Goal: Information Seeking & Learning: Learn about a topic

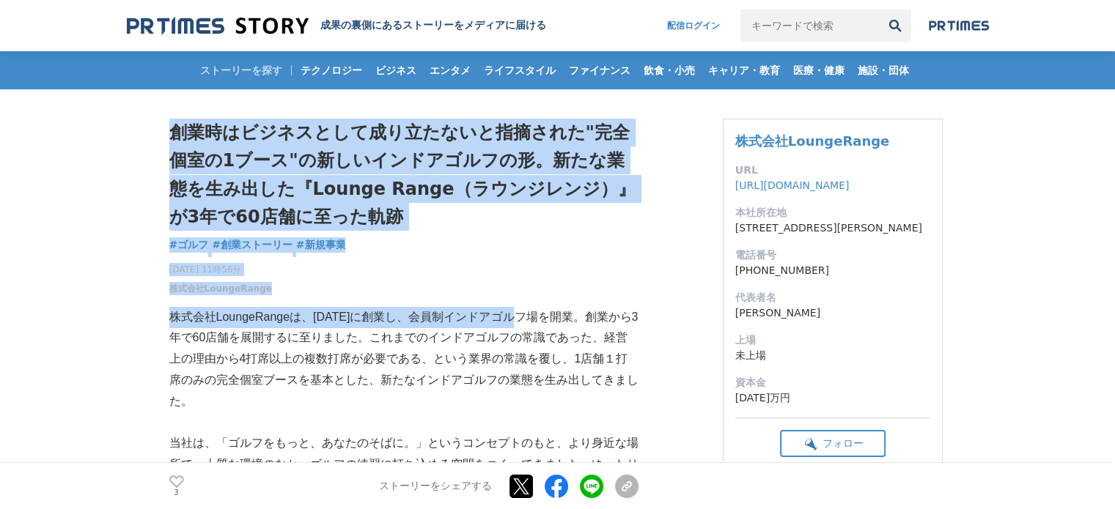
drag, startPoint x: 168, startPoint y: 308, endPoint x: 528, endPoint y: 304, distance: 359.9
click at [528, 317] on p "株式会社­LoungeRangeは、[DATE]に創業し、会員制インドアゴルフ場を開業。創業から3年で60店舗を展開するに至りました。これまでのインドアゴルフ…" at bounding box center [403, 360] width 469 height 106
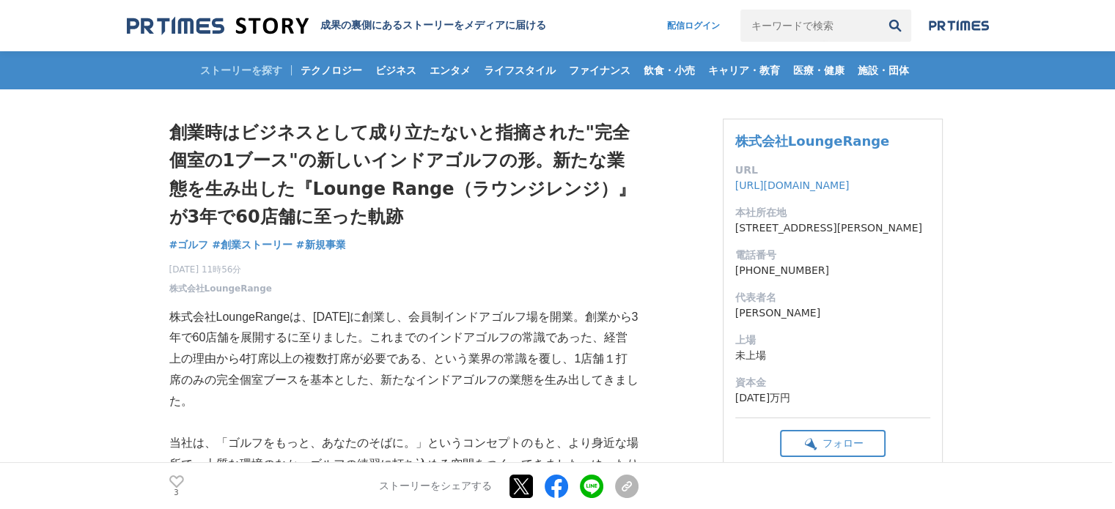
drag, startPoint x: 317, startPoint y: 317, endPoint x: 172, endPoint y: 304, distance: 144.9
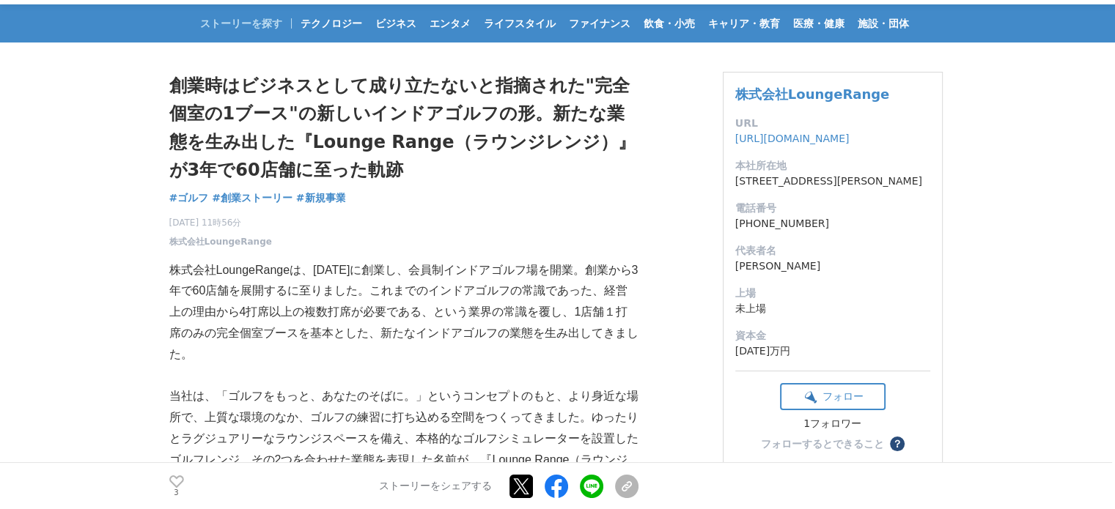
scroll to position [73, 0]
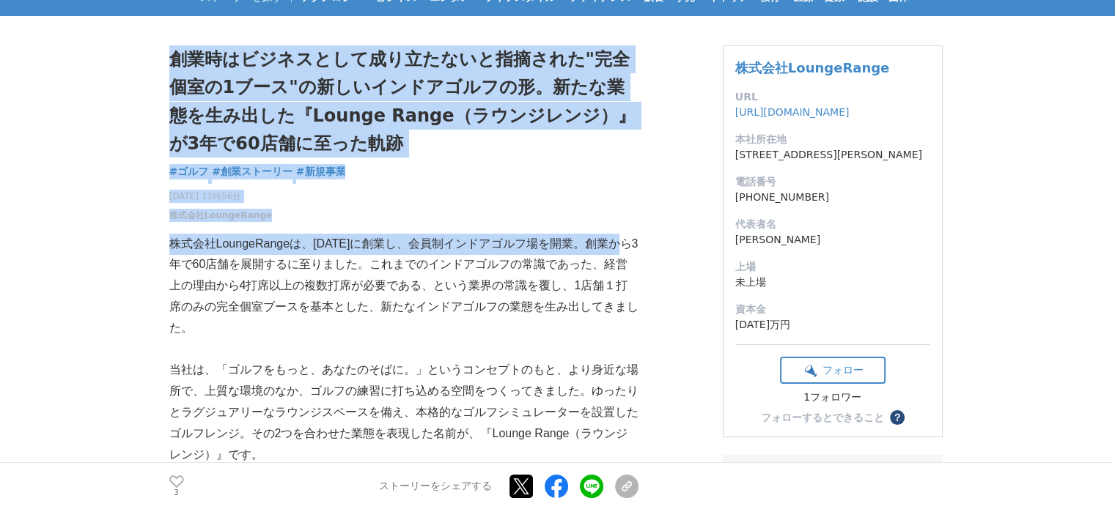
drag, startPoint x: 170, startPoint y: 263, endPoint x: 140, endPoint y: 262, distance: 30.1
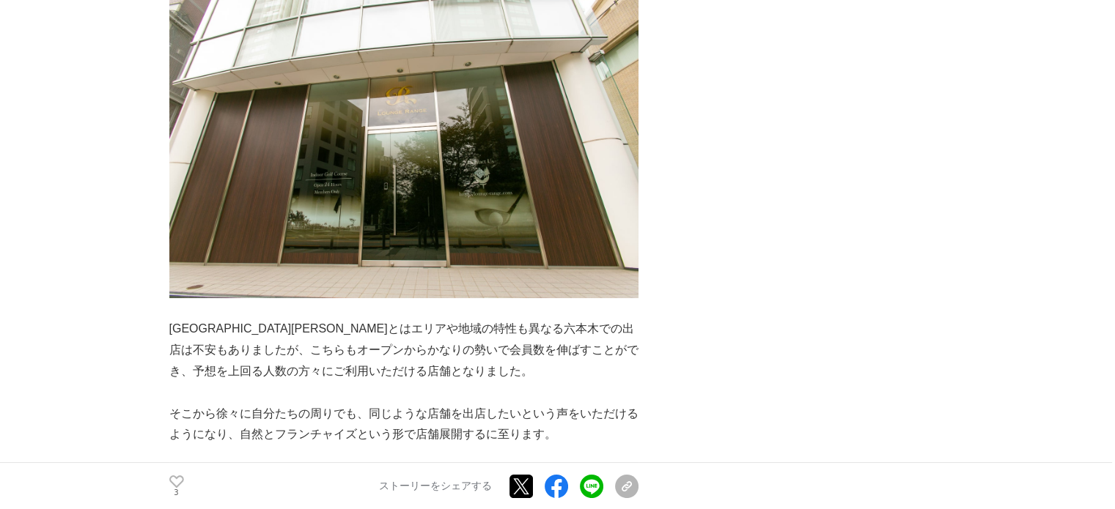
scroll to position [5864, 0]
